Goal: Complete application form: Complete application form

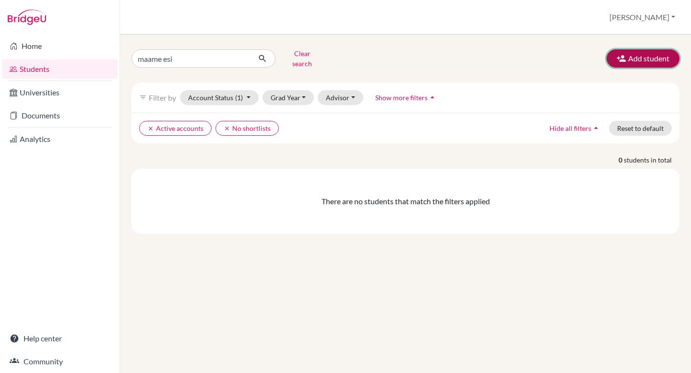
click at [623, 57] on icon "button" at bounding box center [622, 59] width 10 height 10
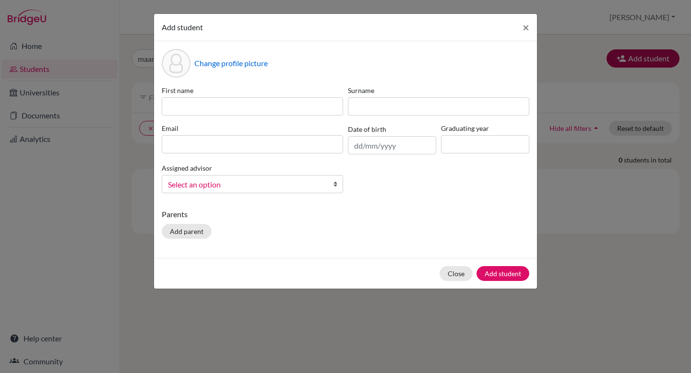
click at [623, 57] on div "Add student × Change profile picture First name Surname Email Date of birth Gra…" at bounding box center [345, 186] width 691 height 373
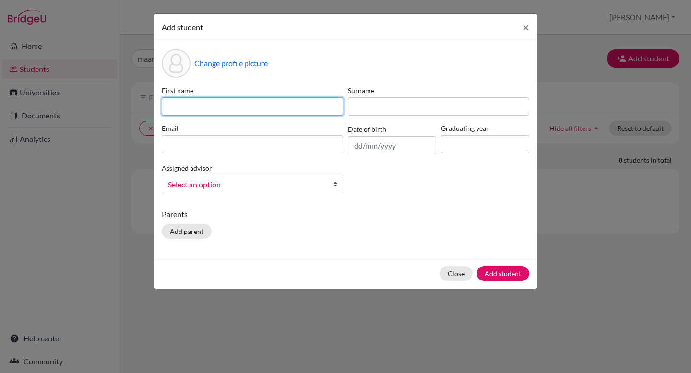
click at [275, 102] on input at bounding box center [252, 106] width 181 height 18
type input "Rayna Adovelande"
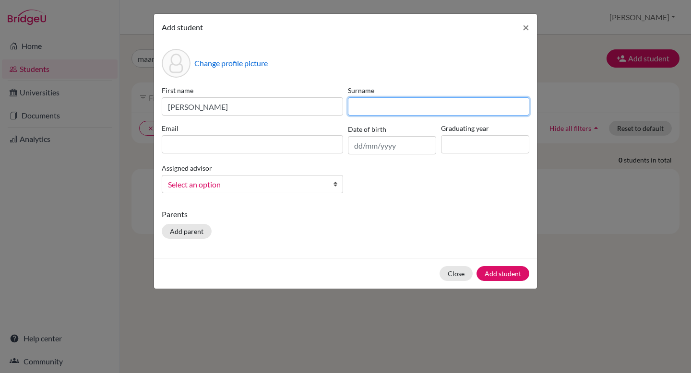
click at [388, 105] on input at bounding box center [438, 106] width 181 height 18
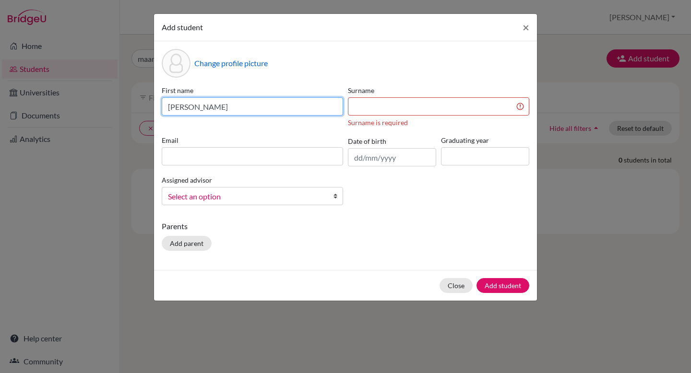
click at [235, 111] on input "Rayna Adovelande" at bounding box center [252, 106] width 181 height 18
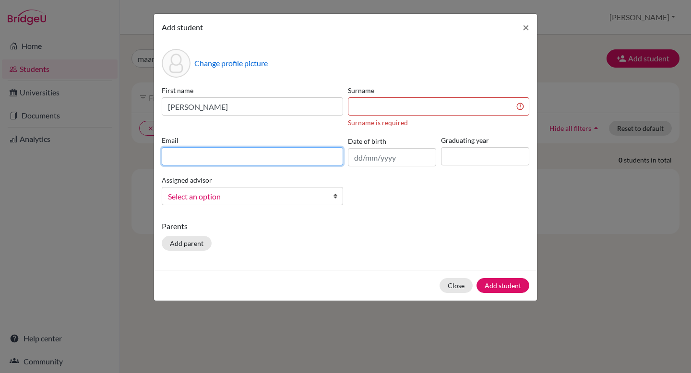
click at [222, 155] on input at bounding box center [252, 156] width 181 height 18
type input "aopare@ais.edu.gh"
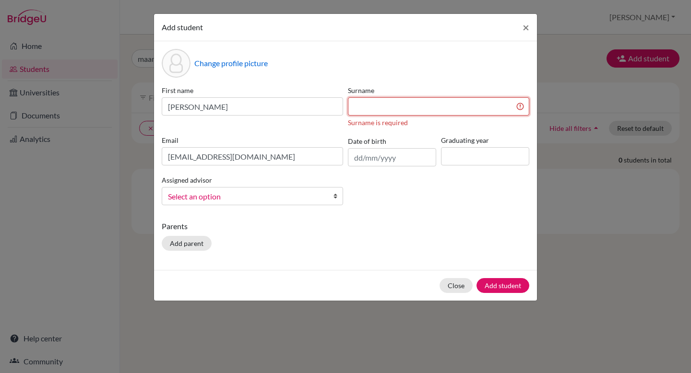
type input "Opare-Obuobisa Blay"
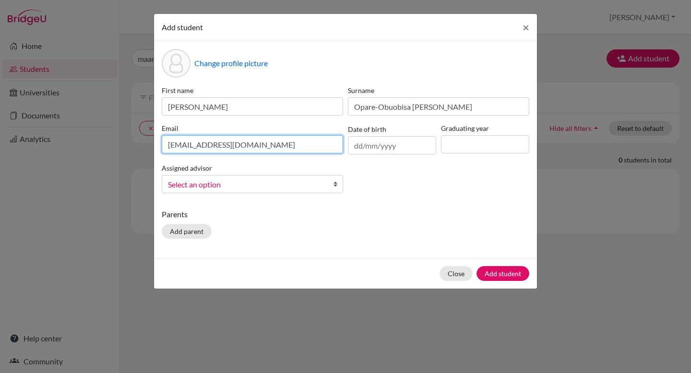
drag, startPoint x: 250, startPoint y: 145, endPoint x: 175, endPoint y: 144, distance: 74.9
click at [175, 144] on input "aopare@ais.edu.gh" at bounding box center [252, 144] width 181 height 18
type input "a"
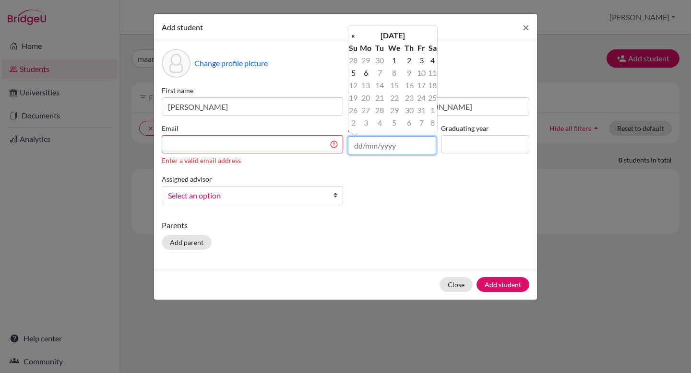
click at [360, 146] on input "text" at bounding box center [392, 145] width 88 height 18
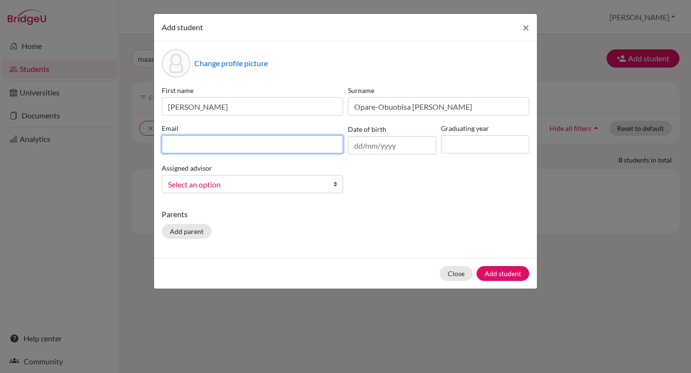
click at [224, 139] on input at bounding box center [252, 144] width 181 height 18
type input "raynaadovelande@ais.edu.gh"
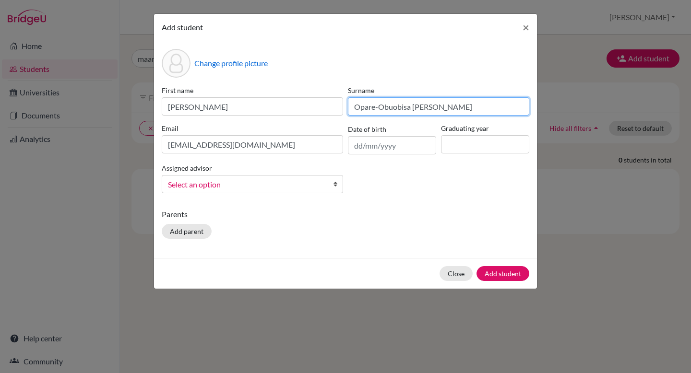
drag, startPoint x: 438, startPoint y: 104, endPoint x: 361, endPoint y: 106, distance: 76.8
click at [361, 105] on input "Opare-Obuobisa Blay" at bounding box center [438, 106] width 181 height 18
type input "O"
click at [383, 108] on input at bounding box center [438, 106] width 181 height 18
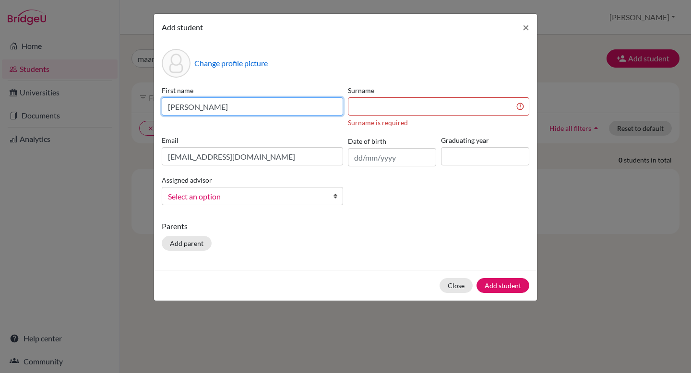
drag, startPoint x: 233, startPoint y: 106, endPoint x: 192, endPoint y: 105, distance: 41.8
click at [192, 105] on input "Rayna Adovelande" at bounding box center [252, 106] width 181 height 18
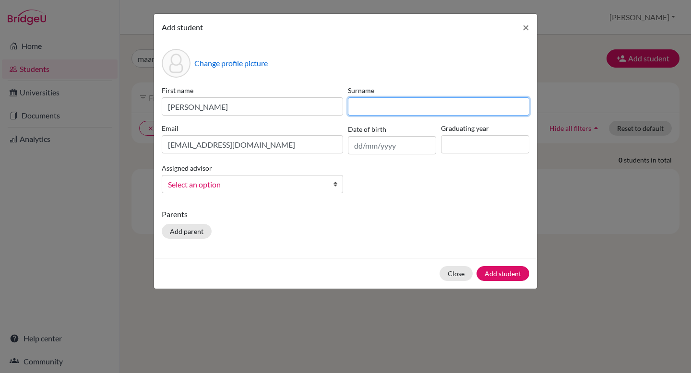
click at [372, 103] on input at bounding box center [438, 106] width 181 height 18
paste input "Adovelande"
type input "Adovelande"
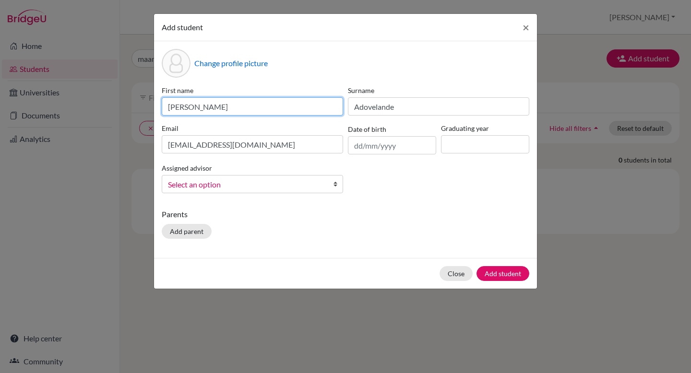
drag, startPoint x: 237, startPoint y: 106, endPoint x: 194, endPoint y: 106, distance: 42.7
click at [194, 106] on input "Rayna Adovelande" at bounding box center [252, 106] width 181 height 18
type input "Rayna"
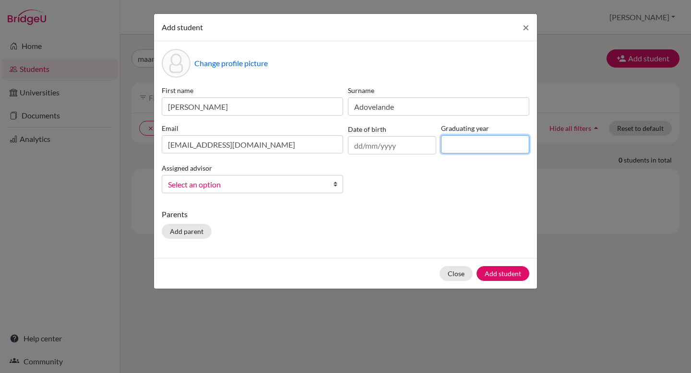
click at [451, 142] on input at bounding box center [485, 144] width 88 height 18
type input "2026"
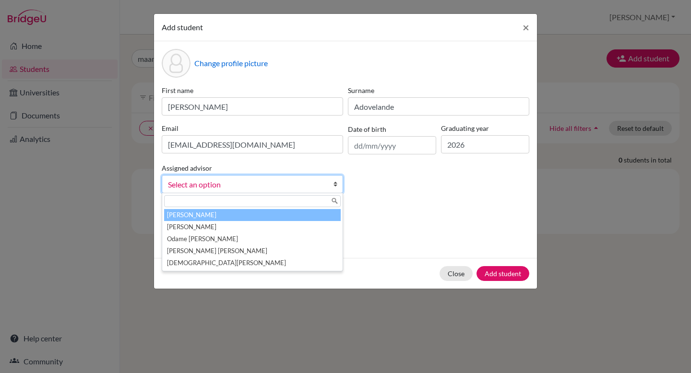
click at [324, 186] on span "Select an option" at bounding box center [246, 185] width 156 height 12
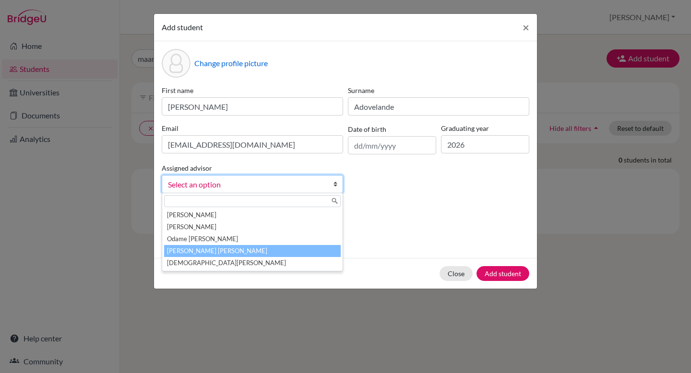
click at [287, 250] on li "Opare-Obuobisa Blay, Abigail" at bounding box center [252, 251] width 177 height 12
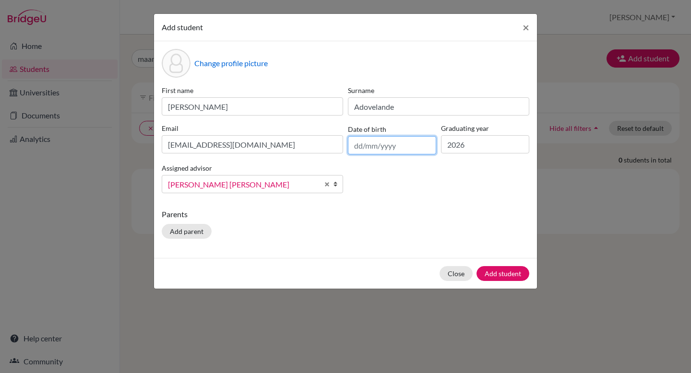
click at [420, 144] on input "text" at bounding box center [392, 145] width 88 height 18
click at [538, 195] on div "Add student × Change profile picture First name Rayna Surname Adovelande Email …" at bounding box center [345, 186] width 691 height 373
click at [515, 278] on button "Add student" at bounding box center [503, 273] width 53 height 15
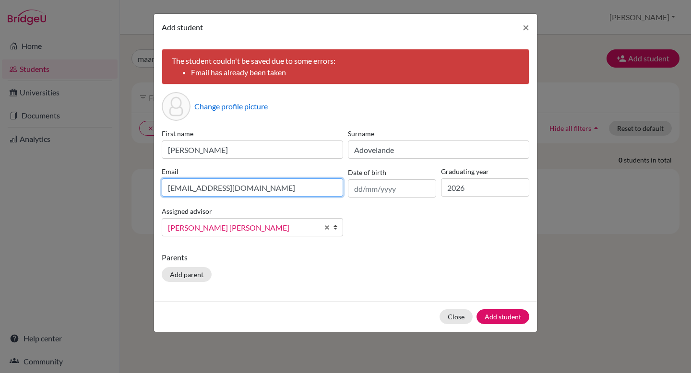
drag, startPoint x: 281, startPoint y: 189, endPoint x: 192, endPoint y: 177, distance: 89.7
click at [192, 177] on div "Email raynaadovelande@ais.edu.gh" at bounding box center [252, 182] width 186 height 31
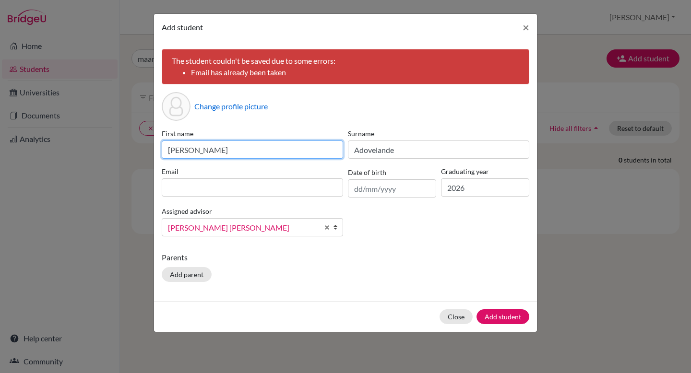
click at [198, 142] on input "Rayna" at bounding box center [252, 150] width 181 height 18
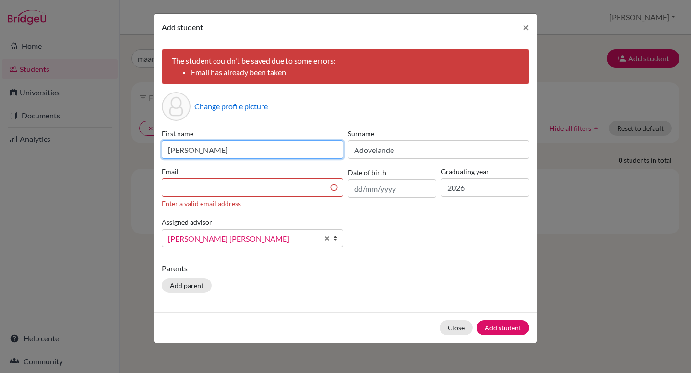
click at [198, 146] on input "Rayna" at bounding box center [252, 150] width 181 height 18
type input "R"
click at [220, 144] on input "Amoateng" at bounding box center [252, 150] width 181 height 18
click at [220, 146] on input "Amoateng" at bounding box center [252, 150] width 181 height 18
click at [224, 151] on input "Amoateng" at bounding box center [252, 150] width 181 height 18
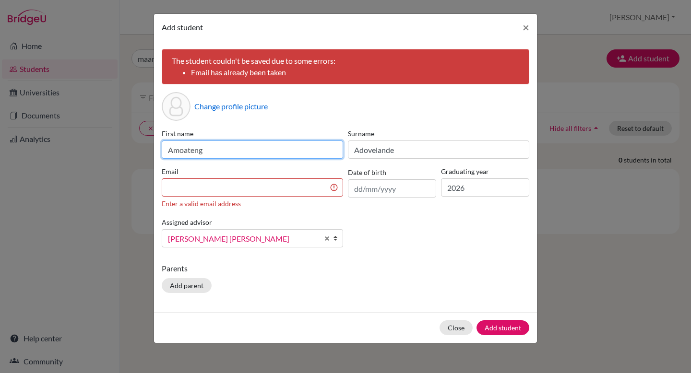
click at [176, 152] on input "Amoateng" at bounding box center [252, 150] width 181 height 18
click at [266, 144] on input "Amoateng" at bounding box center [252, 150] width 181 height 18
click at [251, 151] on input "Amoateng" at bounding box center [252, 150] width 181 height 18
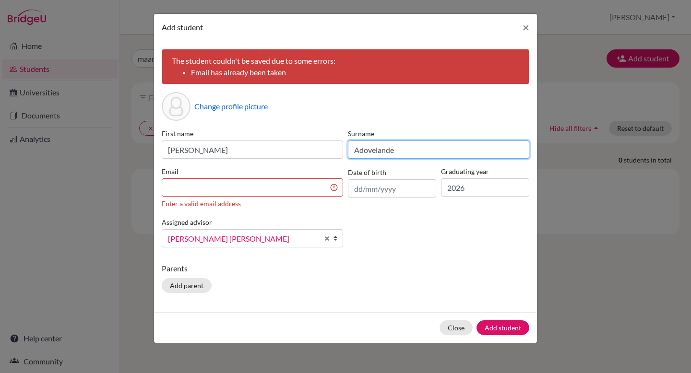
drag, startPoint x: 396, startPoint y: 152, endPoint x: 359, endPoint y: 156, distance: 37.2
click at [359, 156] on input "Adovelande" at bounding box center [438, 150] width 181 height 18
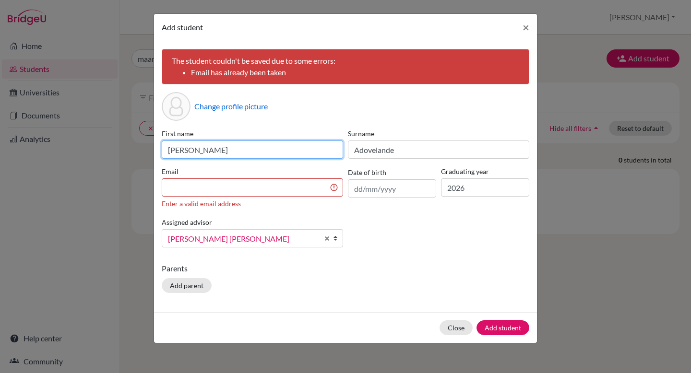
click at [238, 156] on input "Andrew Amoateng" at bounding box center [252, 150] width 181 height 18
type input "Andrew"
click at [523, 30] on span "×" at bounding box center [526, 27] width 7 height 14
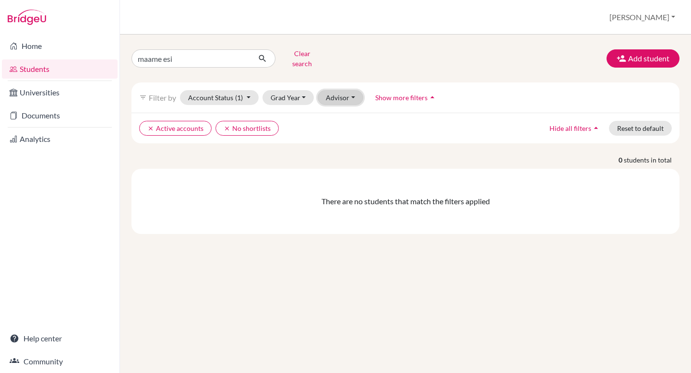
click at [356, 91] on button "Advisor" at bounding box center [341, 97] width 46 height 15
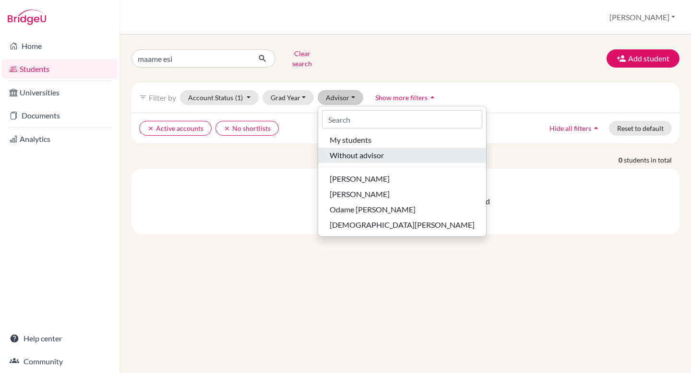
click at [353, 148] on button "Without advisor" at bounding box center [402, 155] width 168 height 15
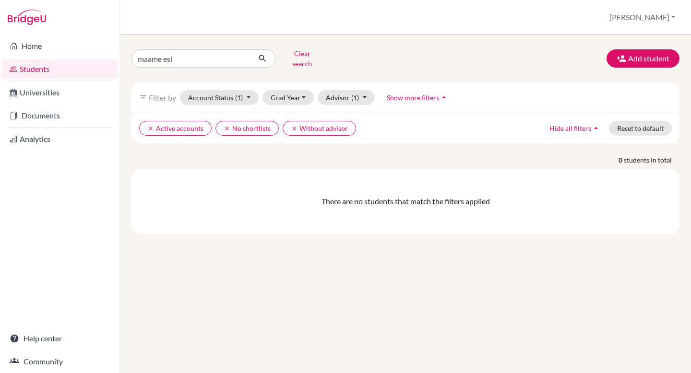
click at [545, 58] on div "maame esi Clear search Add student" at bounding box center [405, 58] width 563 height 25
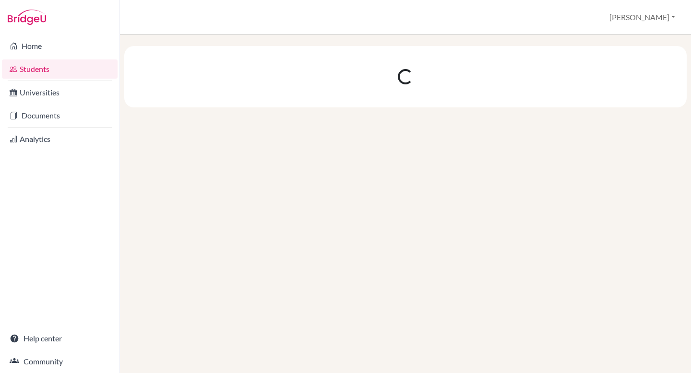
click at [76, 71] on link "Students" at bounding box center [60, 69] width 116 height 19
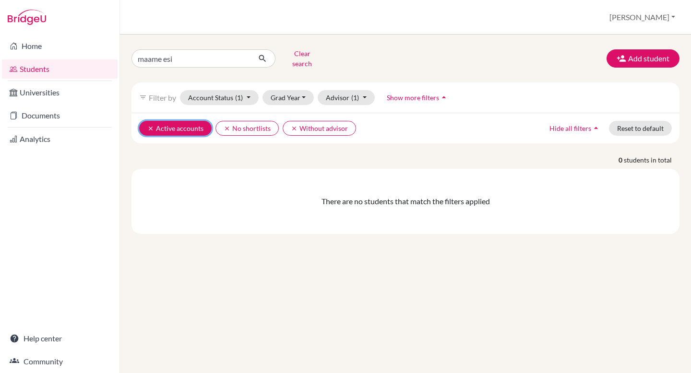
click at [202, 121] on button "clear Active accounts" at bounding box center [175, 128] width 72 height 15
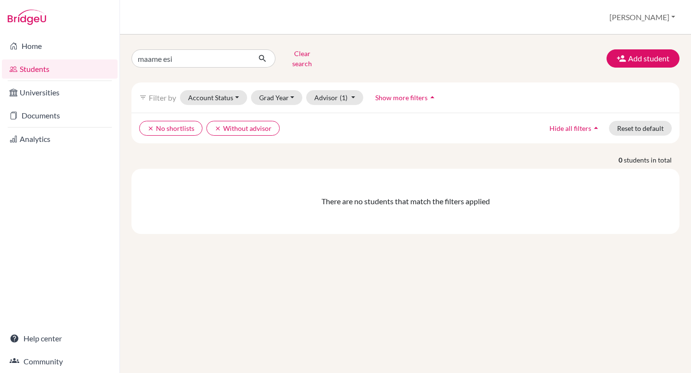
click at [201, 121] on li "clear No shortlists" at bounding box center [170, 128] width 63 height 15
